Goal: Check status: Check status

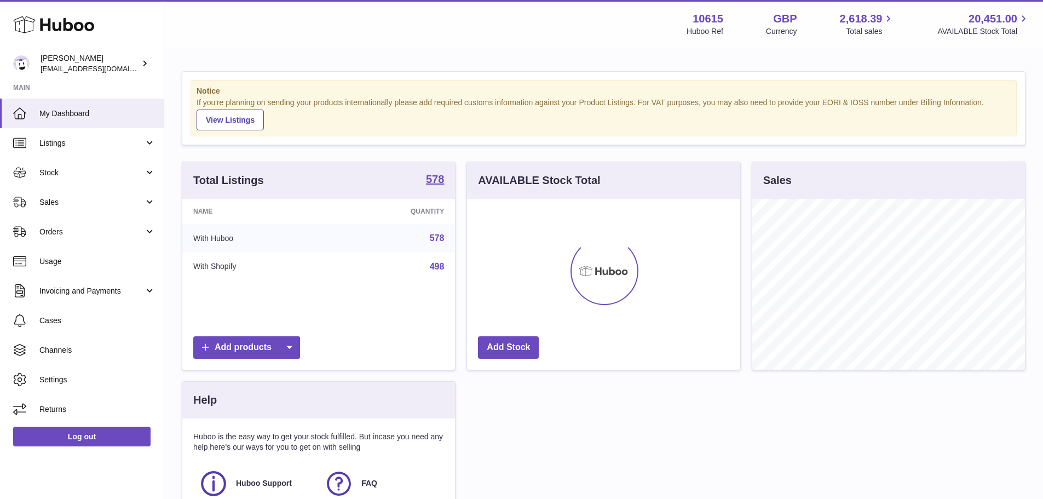
scroll to position [171, 273]
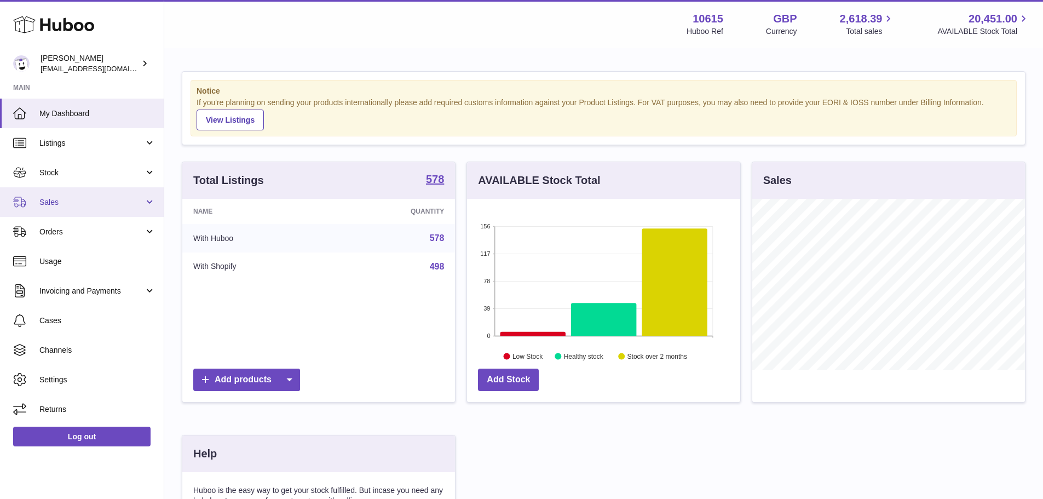
click at [109, 203] on span "Sales" at bounding box center [91, 202] width 105 height 10
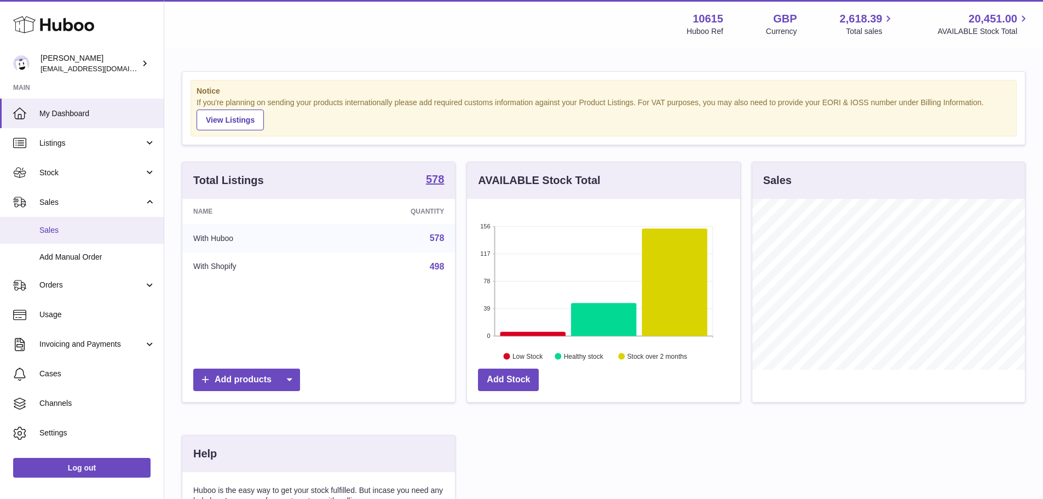
click at [58, 223] on link "Sales" at bounding box center [82, 230] width 164 height 27
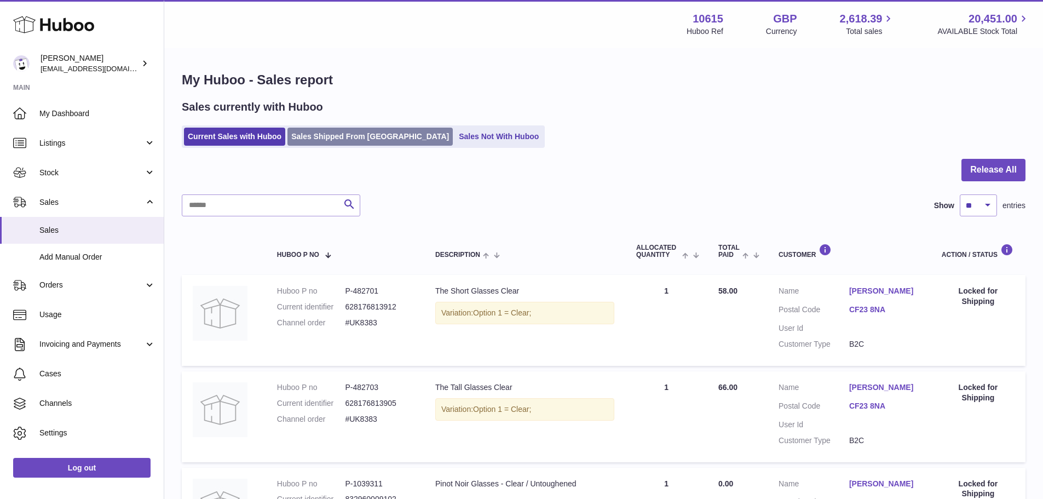
click at [342, 133] on link "Sales Shipped From [GEOGRAPHIC_DATA]" at bounding box center [369, 137] width 165 height 18
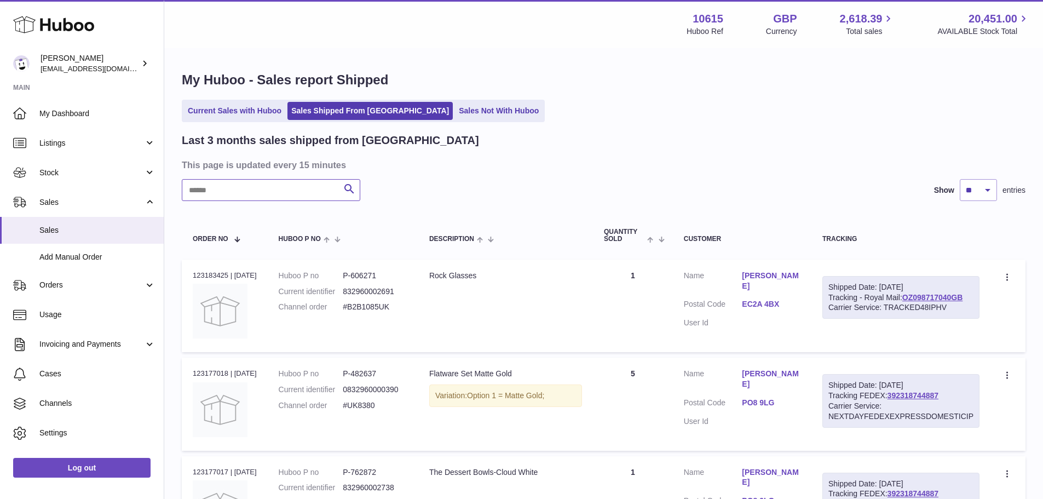
click at [259, 181] on input "text" at bounding box center [271, 190] width 178 height 22
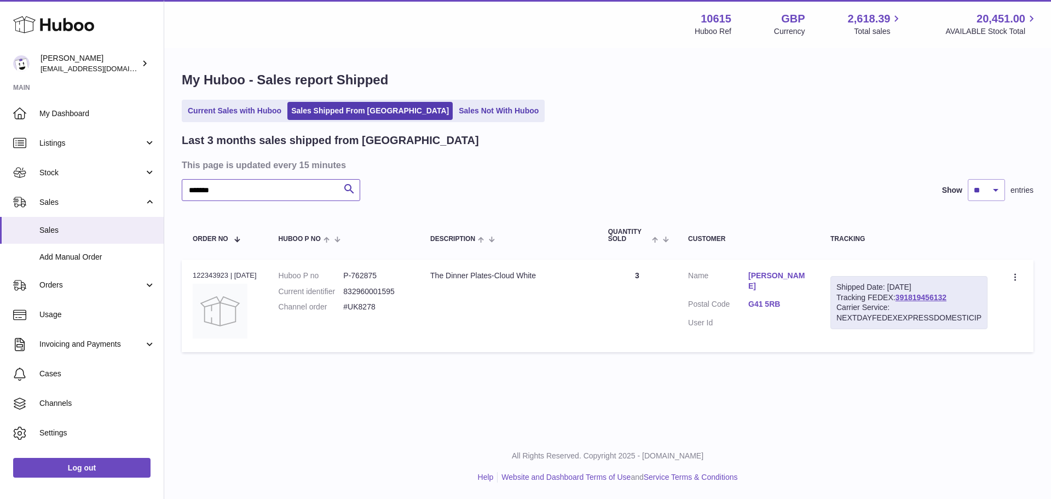
type input "*******"
click at [218, 275] on div "Order no 122343923 | 5th Aug" at bounding box center [225, 275] width 64 height 10
copy div "122343923"
drag, startPoint x: 245, startPoint y: 191, endPoint x: 154, endPoint y: 200, distance: 91.4
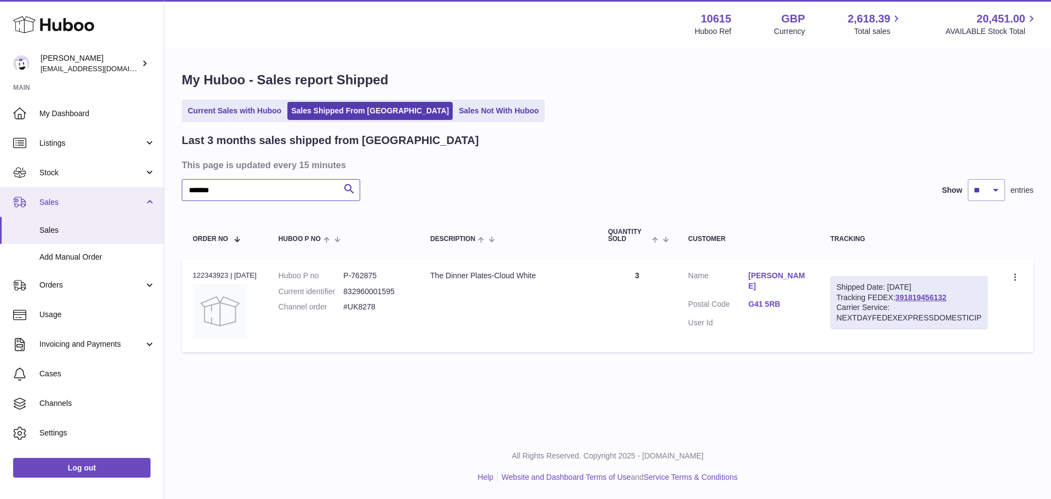
click at [162, 199] on div "Huboo Ian Cruickshank internalAdmin-10615@internal.huboo.com Main My Dashboard …" at bounding box center [525, 249] width 1051 height 499
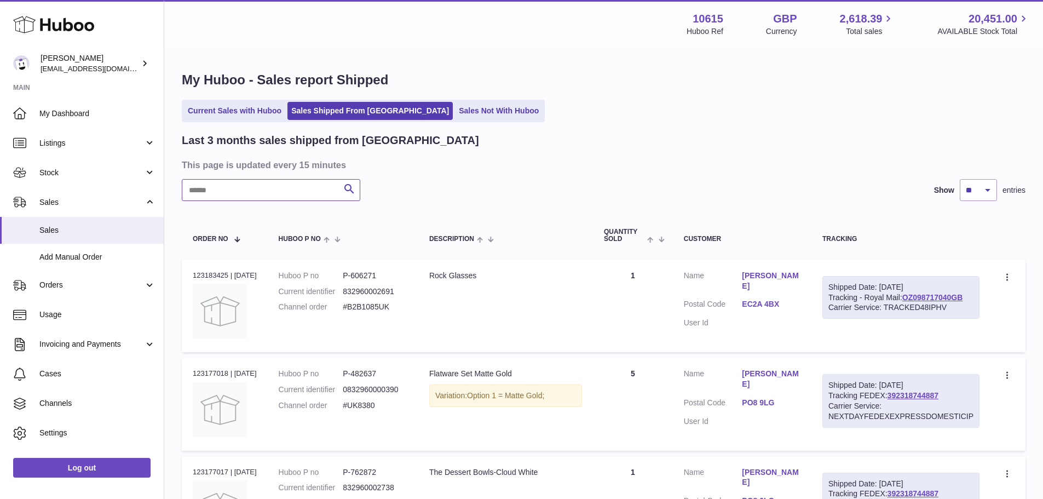
click at [277, 192] on input "text" at bounding box center [271, 190] width 178 height 22
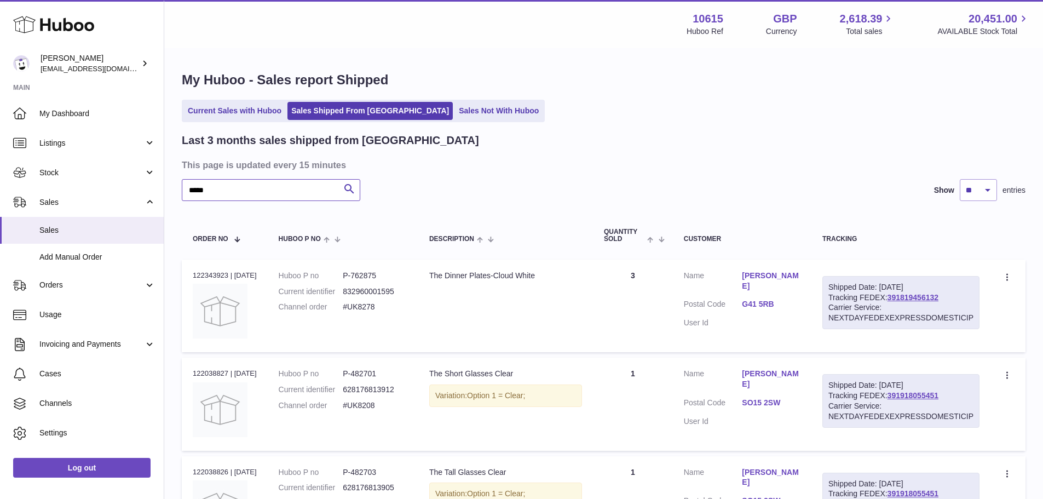
type input "****"
click at [216, 271] on div "Order no 122343923 | 5th Aug" at bounding box center [225, 275] width 64 height 10
copy div "122343923"
click at [382, 280] on dd "P-762875" at bounding box center [375, 275] width 65 height 10
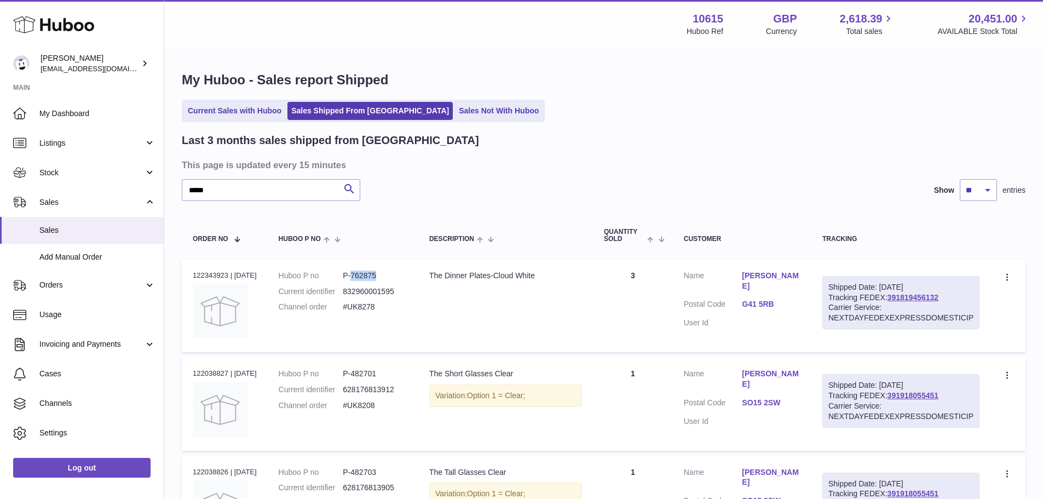
click at [382, 280] on dd "P-762875" at bounding box center [375, 275] width 65 height 10
copy dd "762875"
